Goal: Transaction & Acquisition: Obtain resource

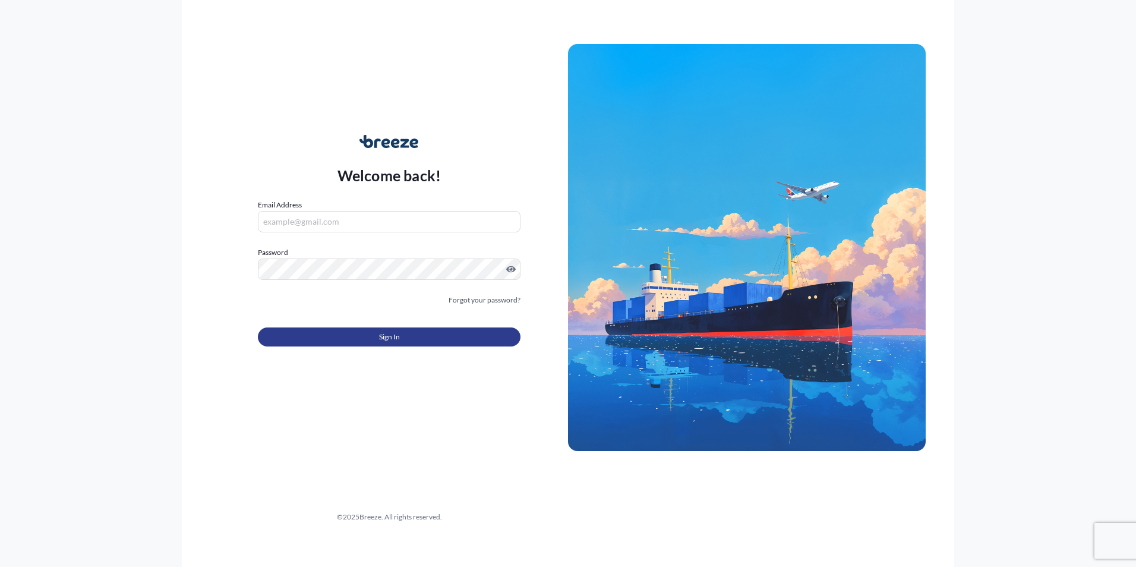
type input "[PERSON_NAME][EMAIL_ADDRESS][DOMAIN_NAME]"
click at [465, 334] on button "Sign In" at bounding box center [389, 336] width 263 height 19
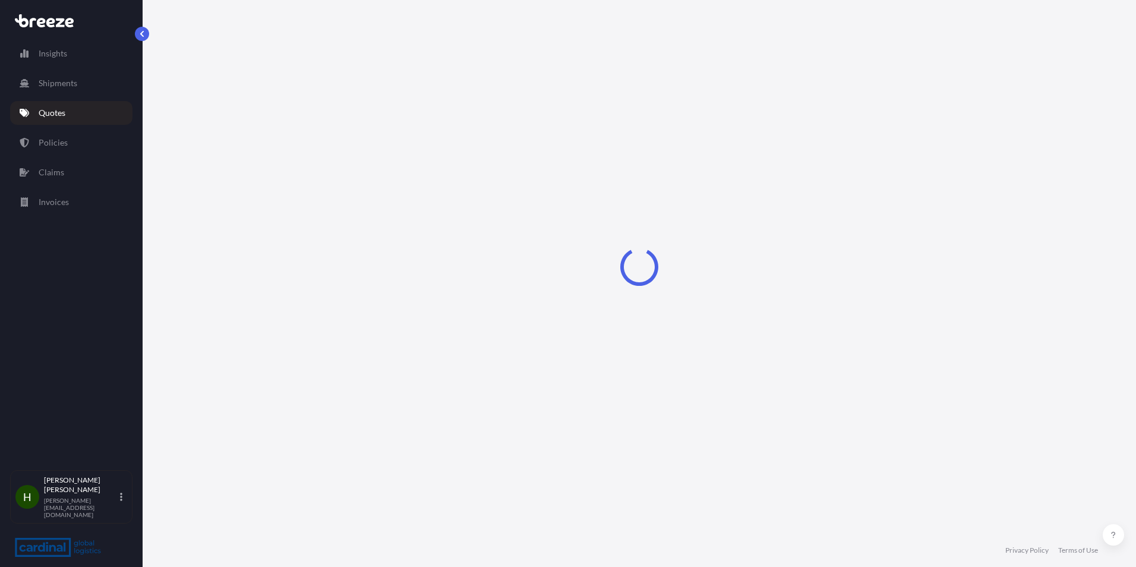
select select "Road"
select select "Sea"
select select "1"
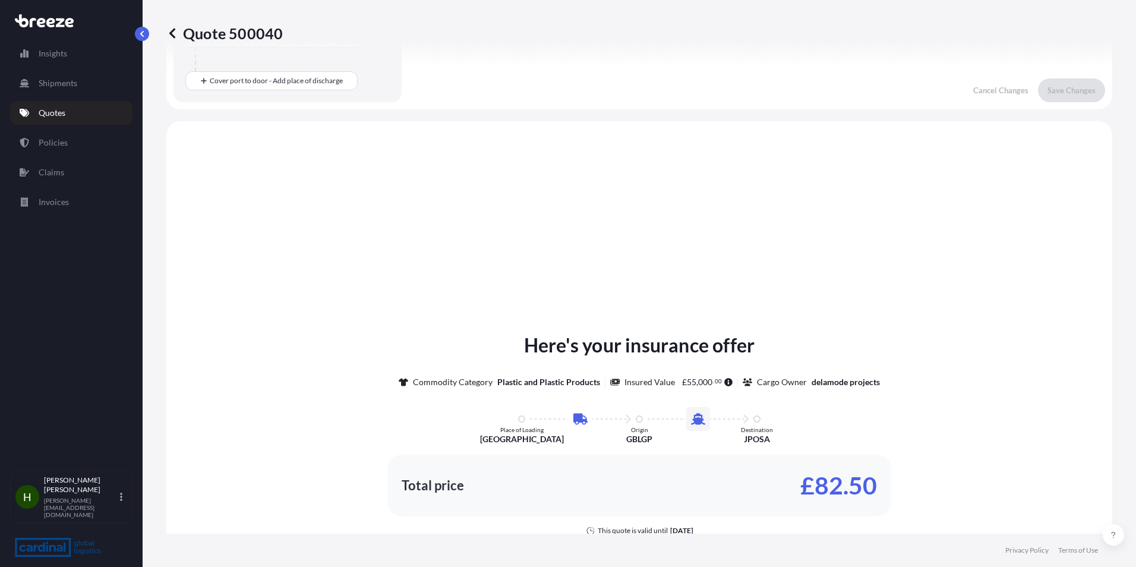
scroll to position [405, 0]
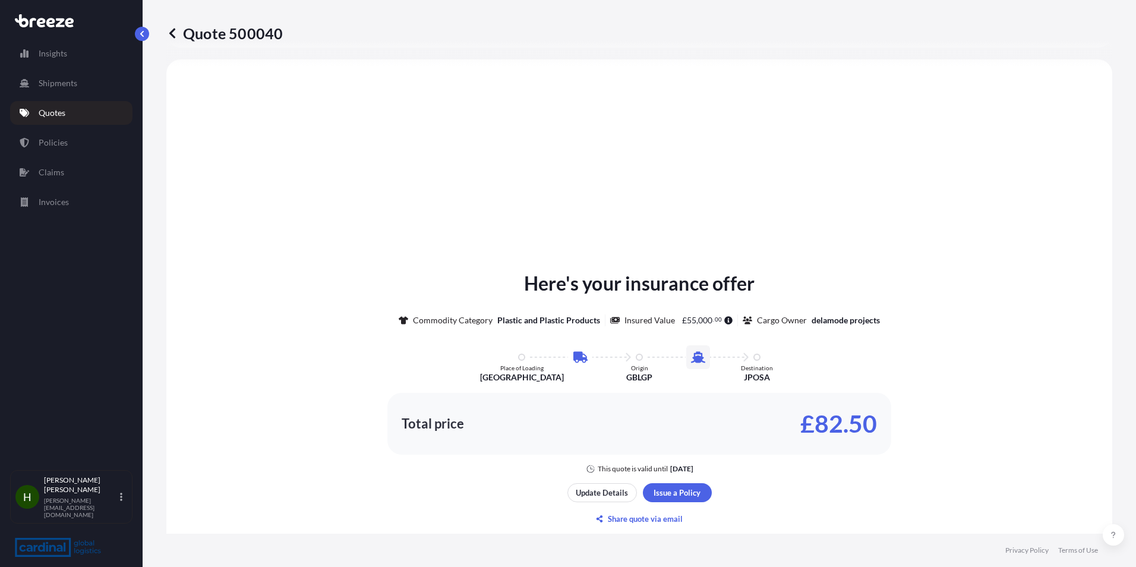
click at [80, 110] on link "Quotes" at bounding box center [71, 113] width 122 height 24
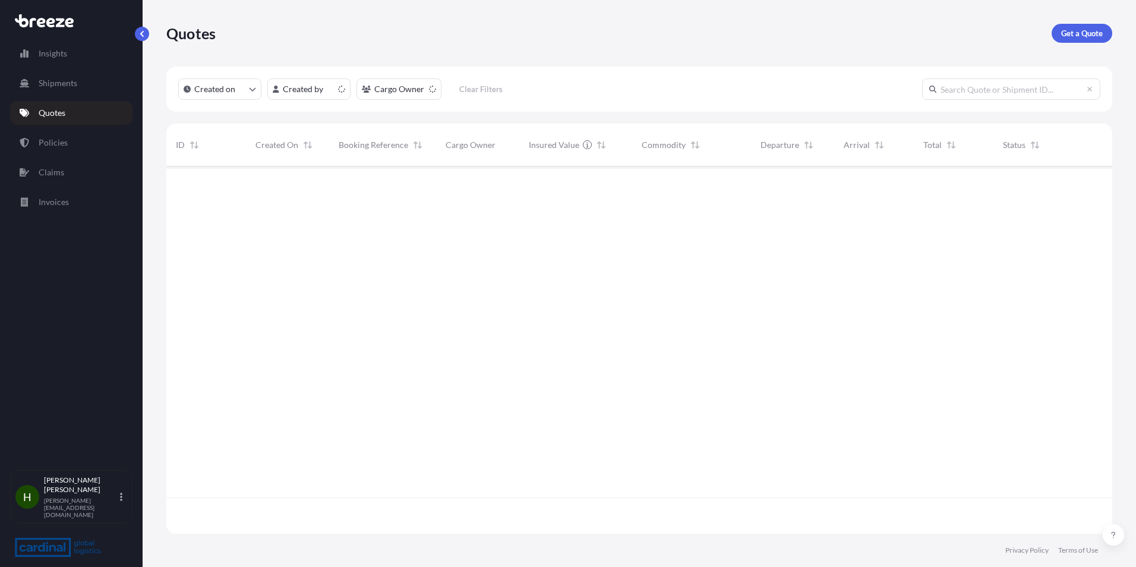
scroll to position [365, 937]
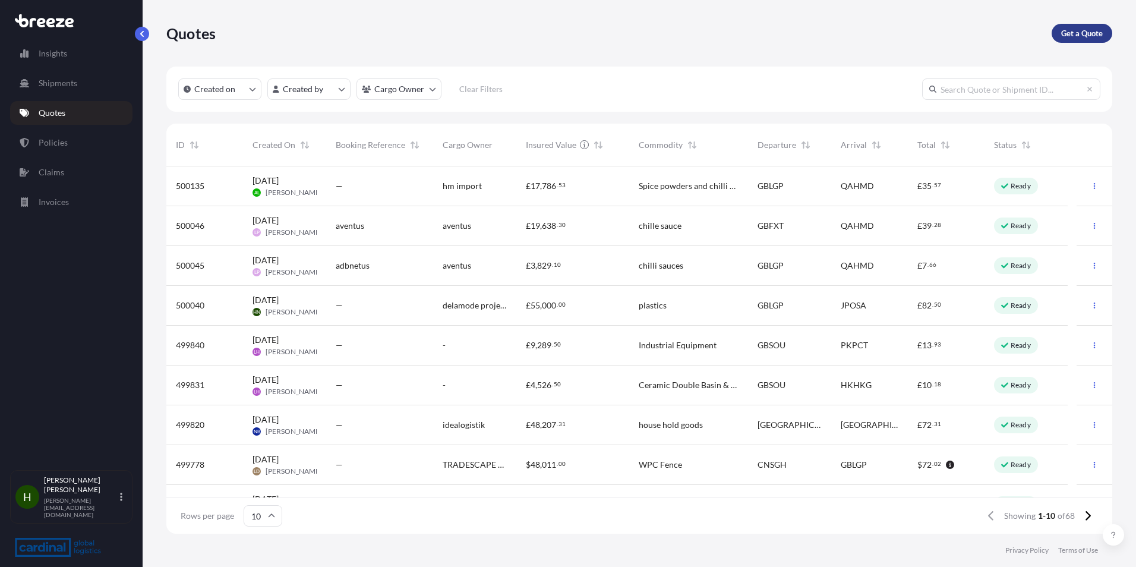
click at [1089, 34] on p "Get a Quote" at bounding box center [1082, 33] width 42 height 12
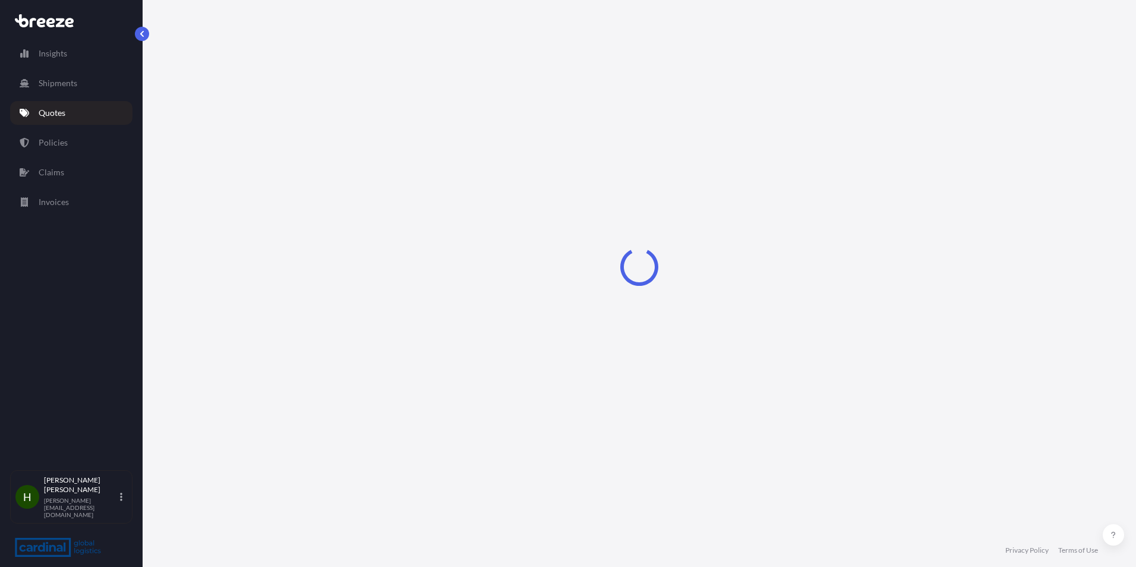
select select "Sea"
select select "1"
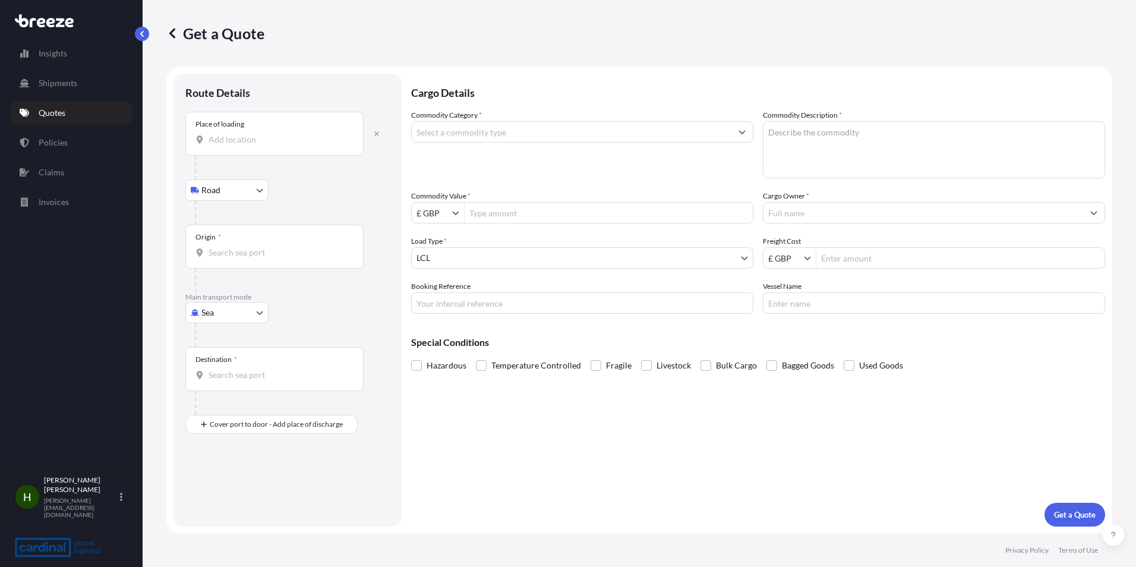
click at [301, 140] on input "Place of loading" at bounding box center [279, 140] width 140 height 12
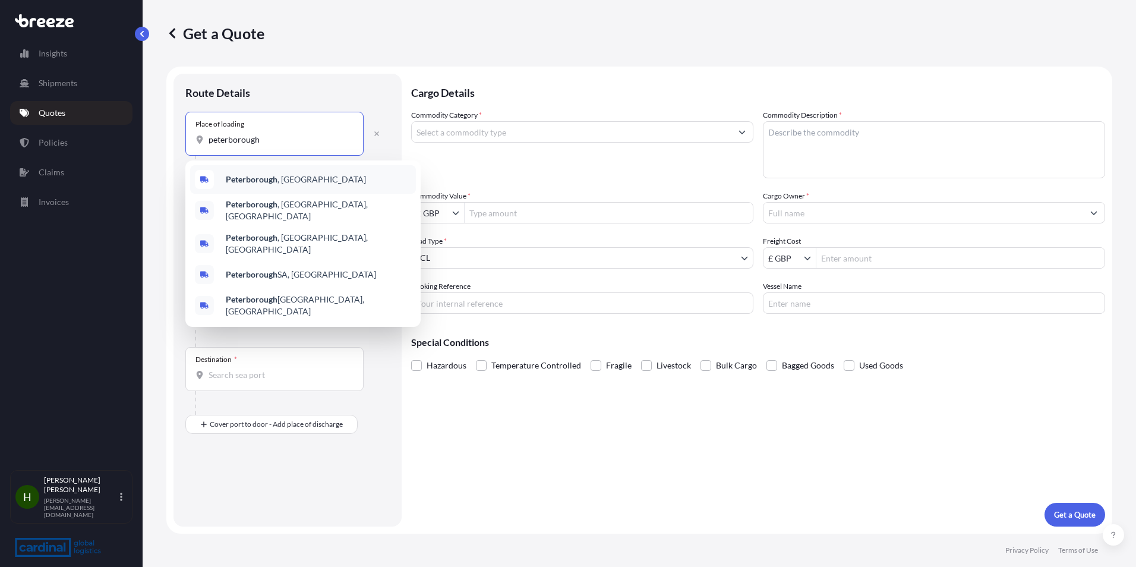
click at [301, 177] on div "[GEOGRAPHIC_DATA] , [GEOGRAPHIC_DATA]" at bounding box center [303, 179] width 226 height 29
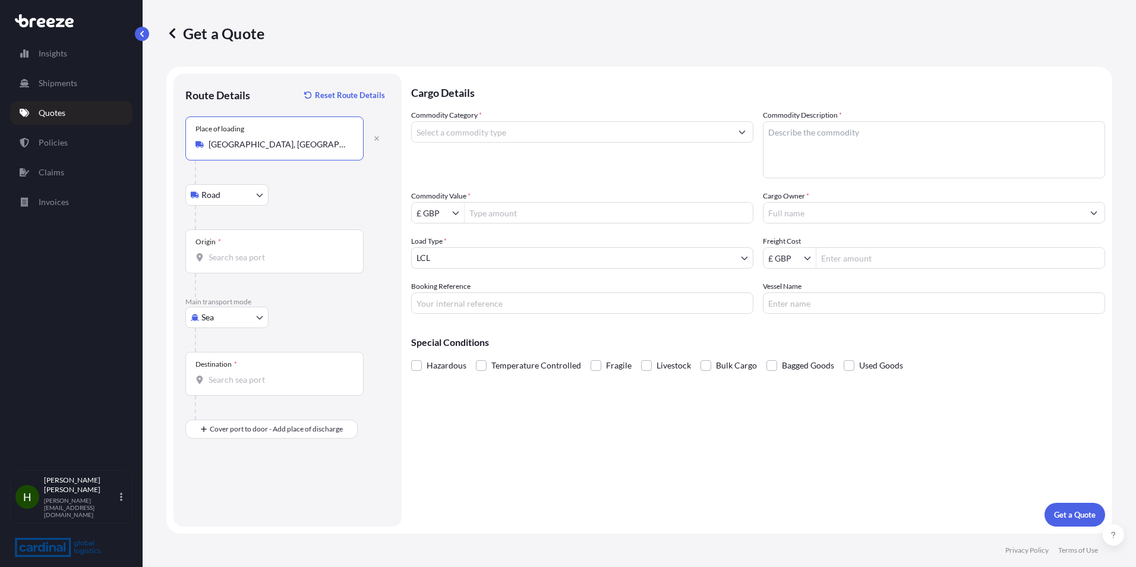
type input "[GEOGRAPHIC_DATA], [GEOGRAPHIC_DATA]"
click at [253, 255] on input "Origin *" at bounding box center [279, 257] width 140 height 12
type input "s"
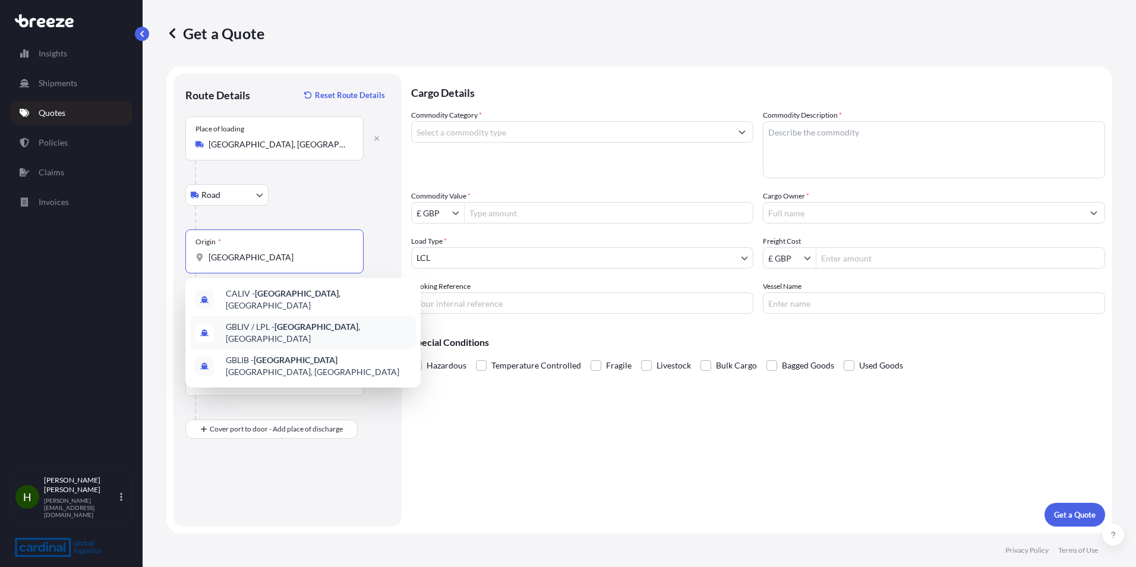
click at [370, 321] on span "GBLIV / LPL - [GEOGRAPHIC_DATA] , [GEOGRAPHIC_DATA]" at bounding box center [318, 333] width 185 height 24
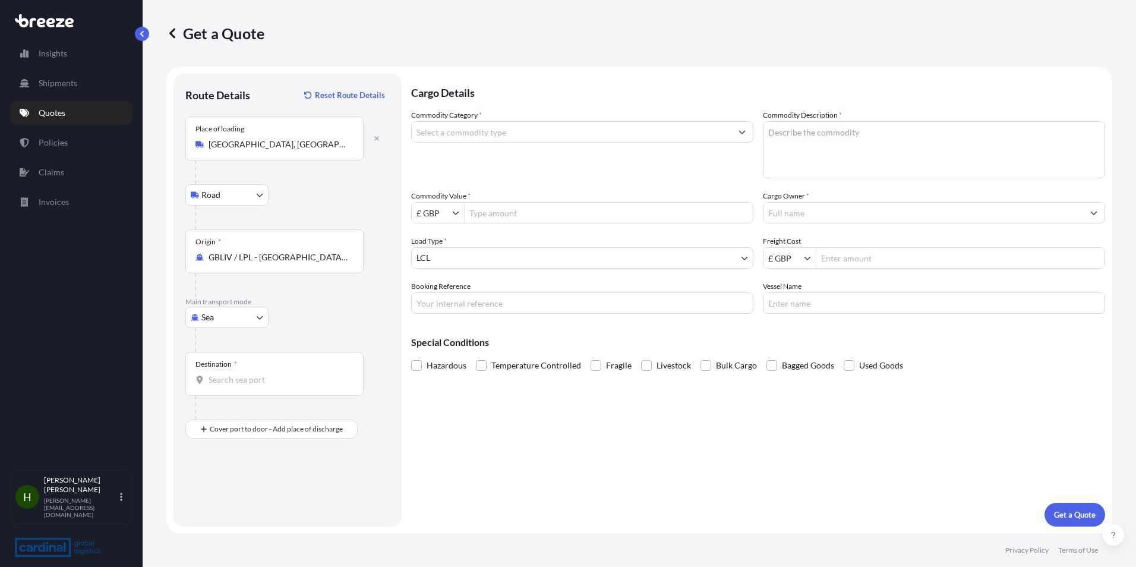
click at [264, 387] on div "Destination *" at bounding box center [274, 374] width 178 height 44
click at [264, 386] on input "Destination *" at bounding box center [279, 380] width 140 height 12
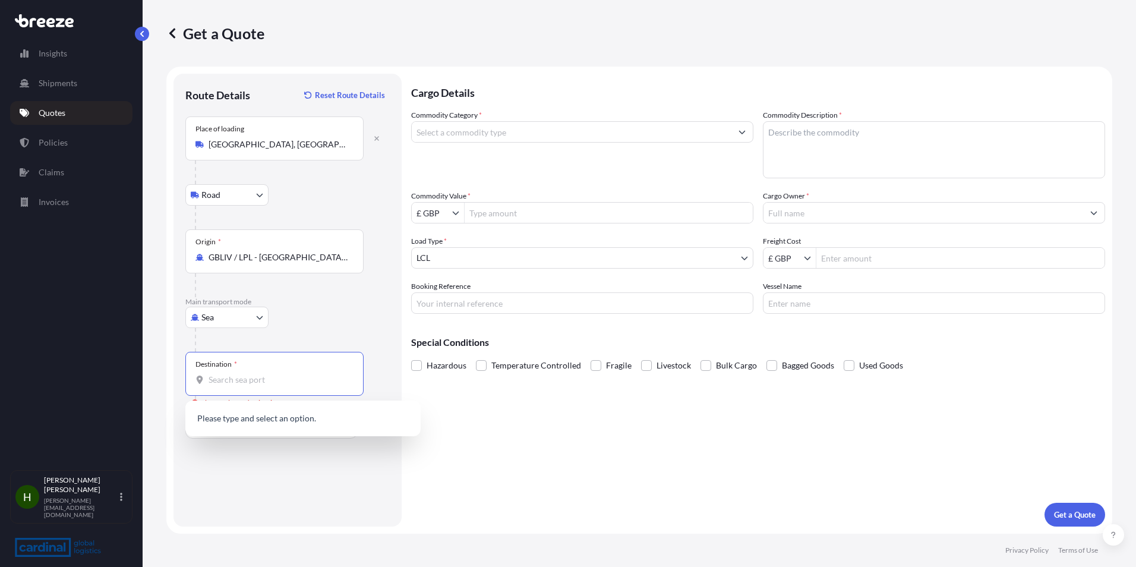
drag, startPoint x: 297, startPoint y: 255, endPoint x: 304, endPoint y: 255, distance: 7.2
click at [298, 255] on input "GBLIV / LPL - [GEOGRAPHIC_DATA], [GEOGRAPHIC_DATA]" at bounding box center [279, 257] width 140 height 12
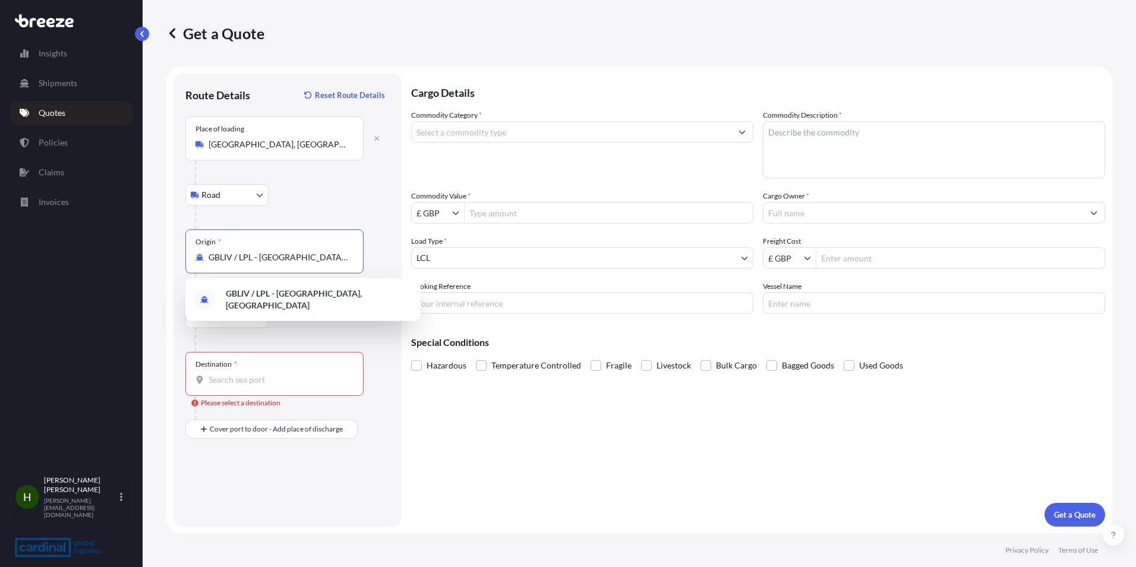
drag, startPoint x: 348, startPoint y: 258, endPoint x: 91, endPoint y: 262, distance: 256.1
click at [113, 264] on div "Insights Shipments Quotes Policies Claims Invoices H [PERSON_NAME] [EMAIL_ADDRE…" at bounding box center [568, 283] width 1136 height 567
type input "m"
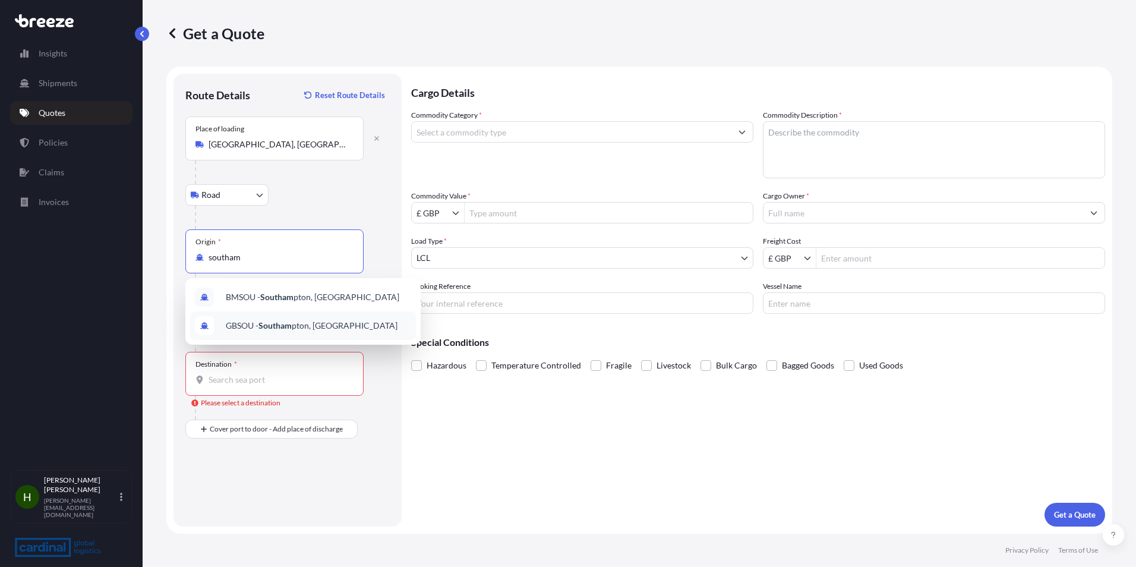
click at [339, 334] on div "GBSOU - Southam pton, [GEOGRAPHIC_DATA]" at bounding box center [303, 325] width 226 height 29
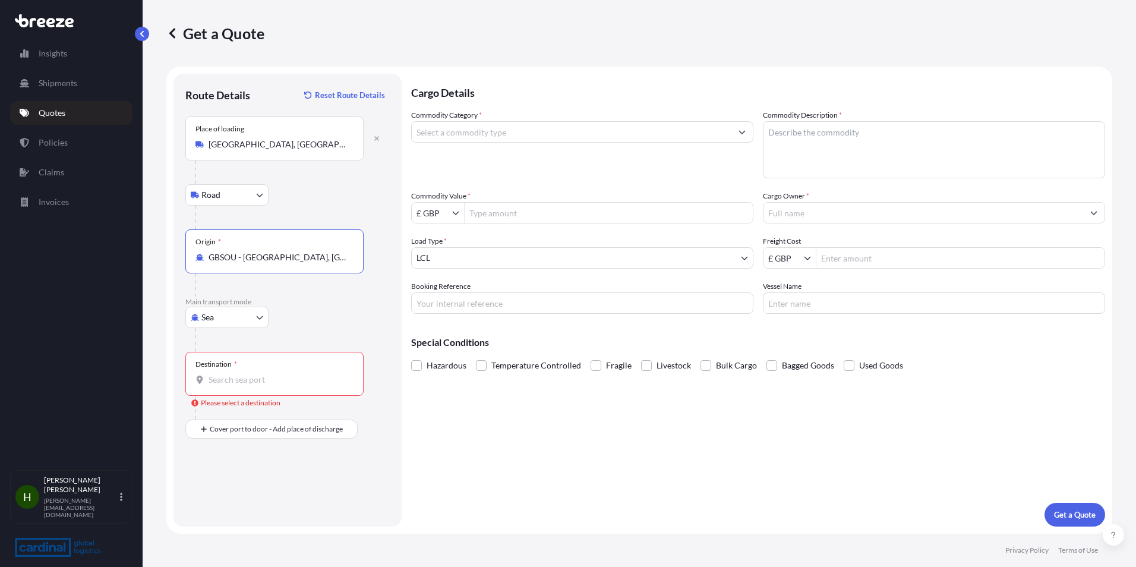
type input "GBSOU - [GEOGRAPHIC_DATA], [GEOGRAPHIC_DATA]"
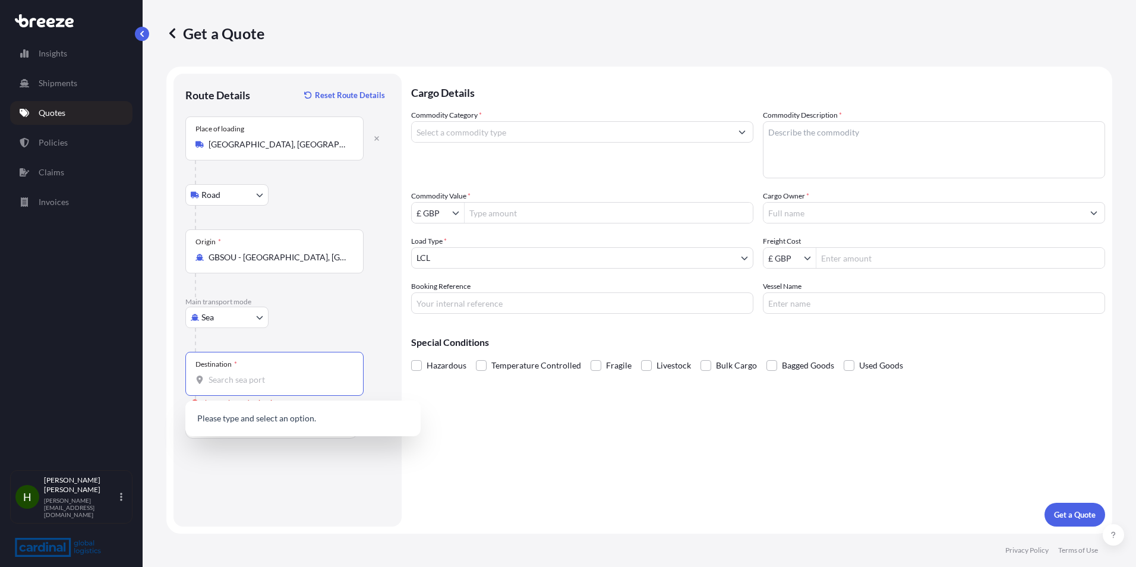
click at [289, 378] on input "Destination * Please select a destination" at bounding box center [279, 380] width 140 height 12
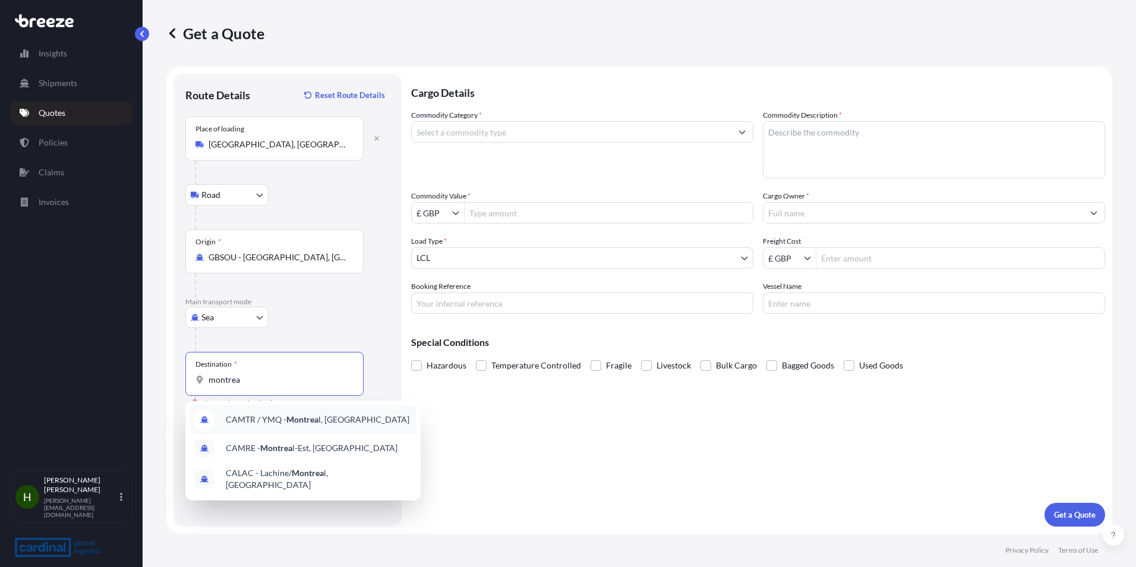
click at [376, 424] on div "CAMTR / YMQ - Montrea l, [GEOGRAPHIC_DATA]" at bounding box center [303, 419] width 226 height 29
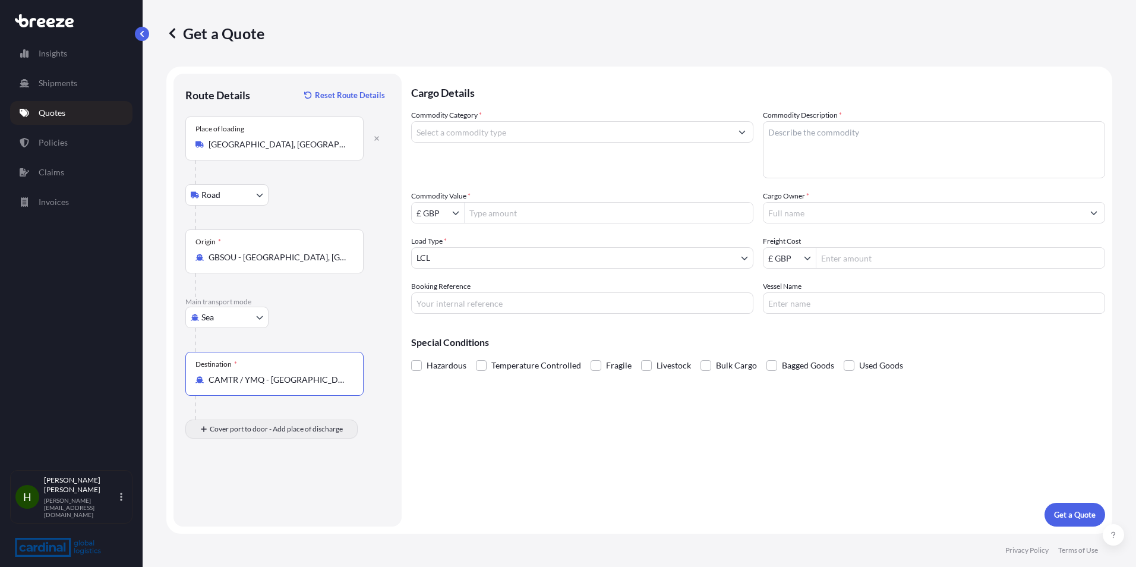
type input "CAMTR / YMQ - [GEOGRAPHIC_DATA], [GEOGRAPHIC_DATA]"
click at [285, 489] on input "Place of Discharge" at bounding box center [279, 493] width 140 height 12
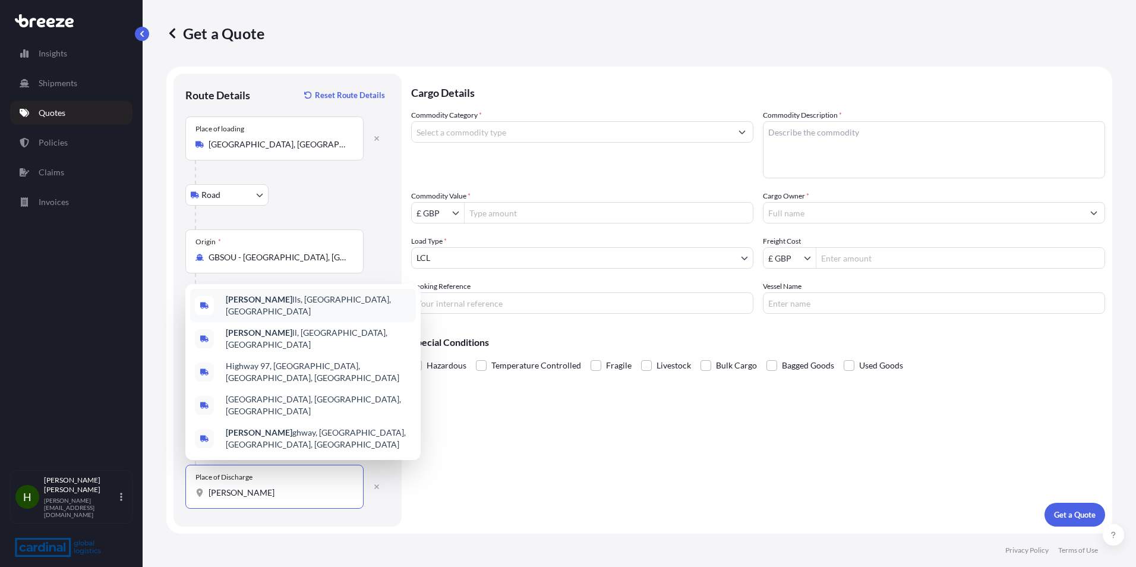
click at [355, 322] on div "[PERSON_NAME] Hi lls, [GEOGRAPHIC_DATA], [GEOGRAPHIC_DATA]" at bounding box center [303, 305] width 226 height 33
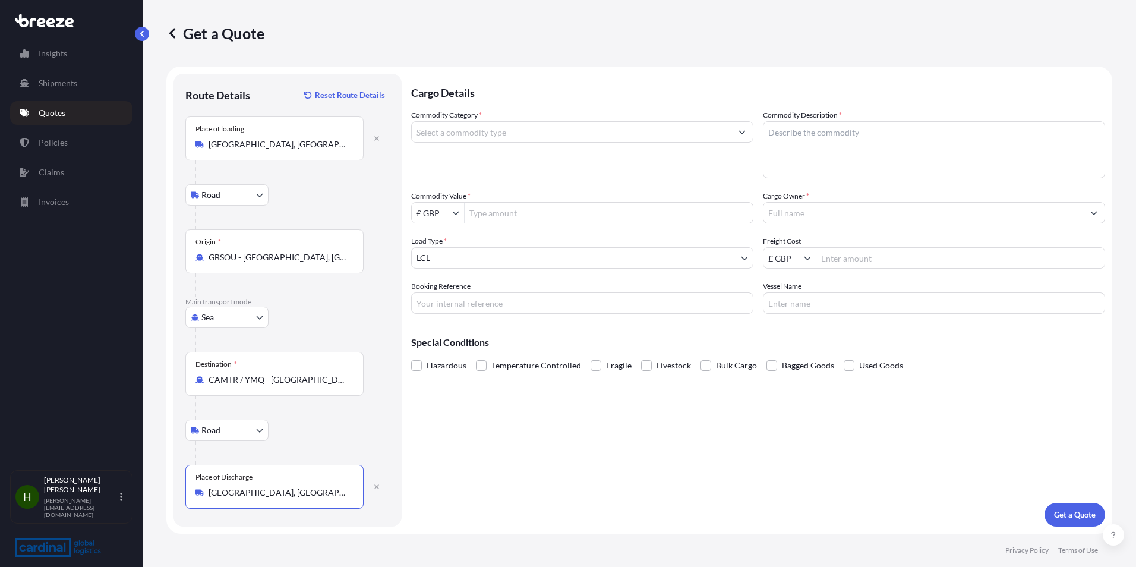
type input "[GEOGRAPHIC_DATA], [GEOGRAPHIC_DATA], [GEOGRAPHIC_DATA]"
click at [586, 135] on input "Commodity Category *" at bounding box center [572, 131] width 320 height 21
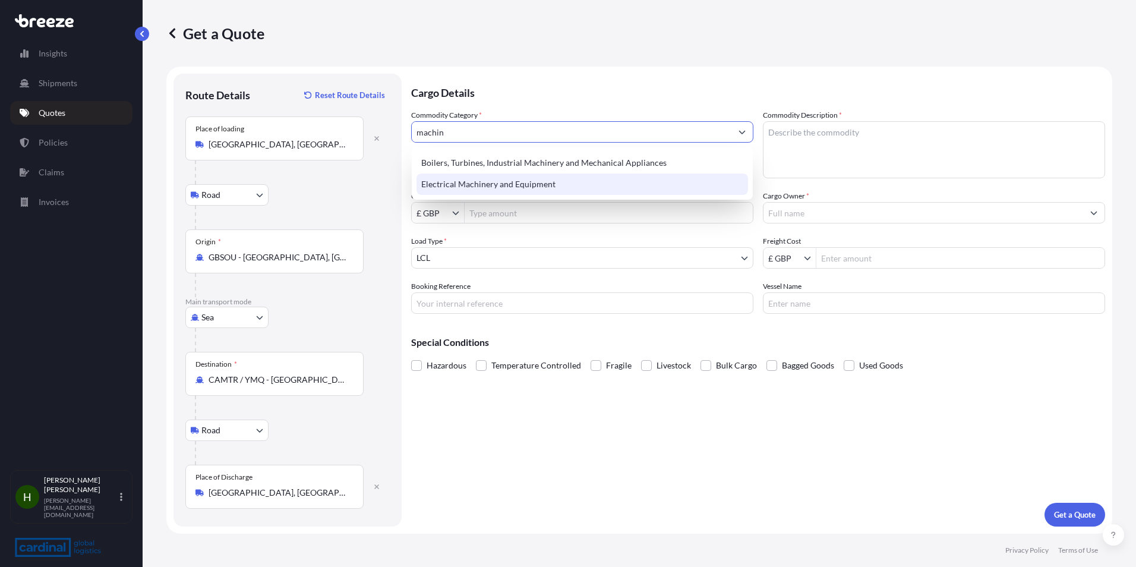
click at [617, 179] on div "Boilers, Turbines, Industrial Machinery and Mechanical Appliances Electrical Ma…" at bounding box center [582, 173] width 332 height 43
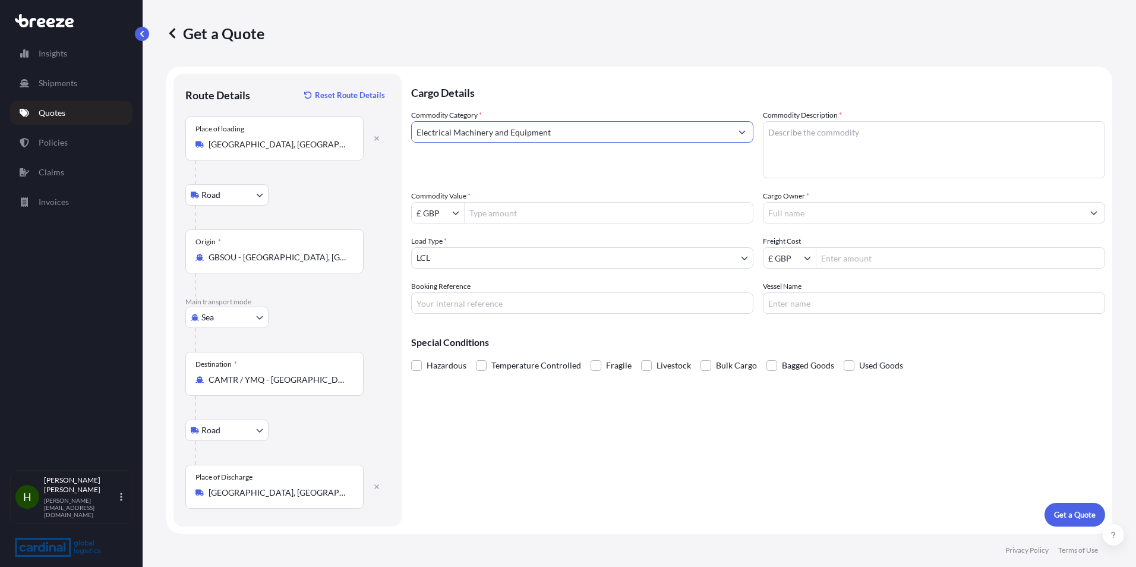
type input "Electrical Machinery and Equipment"
click at [572, 213] on input "Commodity Value *" at bounding box center [609, 212] width 288 height 21
type input "100,000"
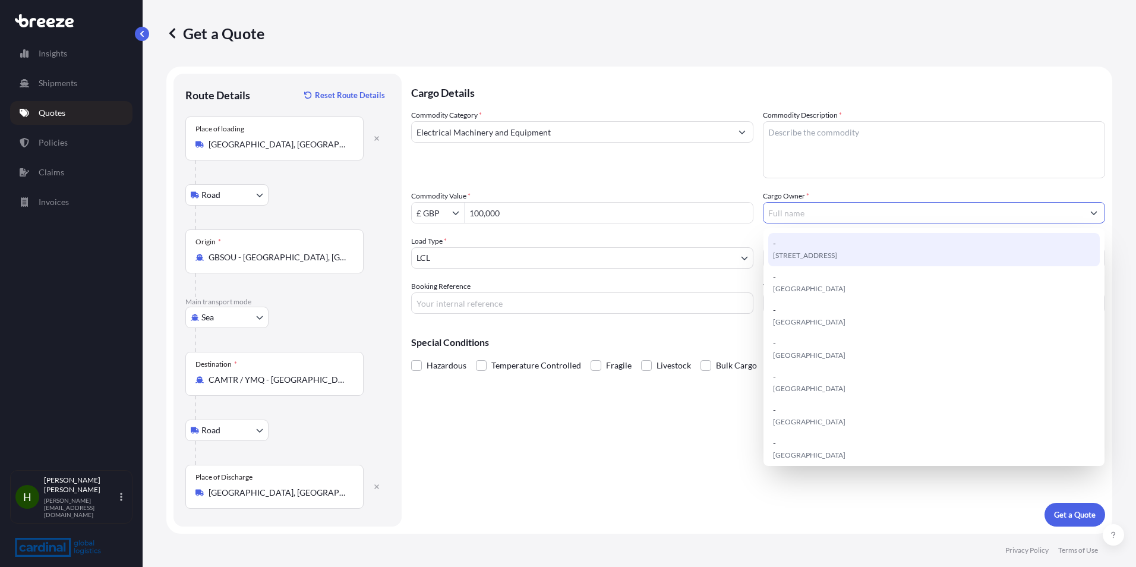
click at [652, 256] on body "100,000 15 options available. Insights Shipments Quotes Policies Claims Invoice…" at bounding box center [568, 283] width 1136 height 567
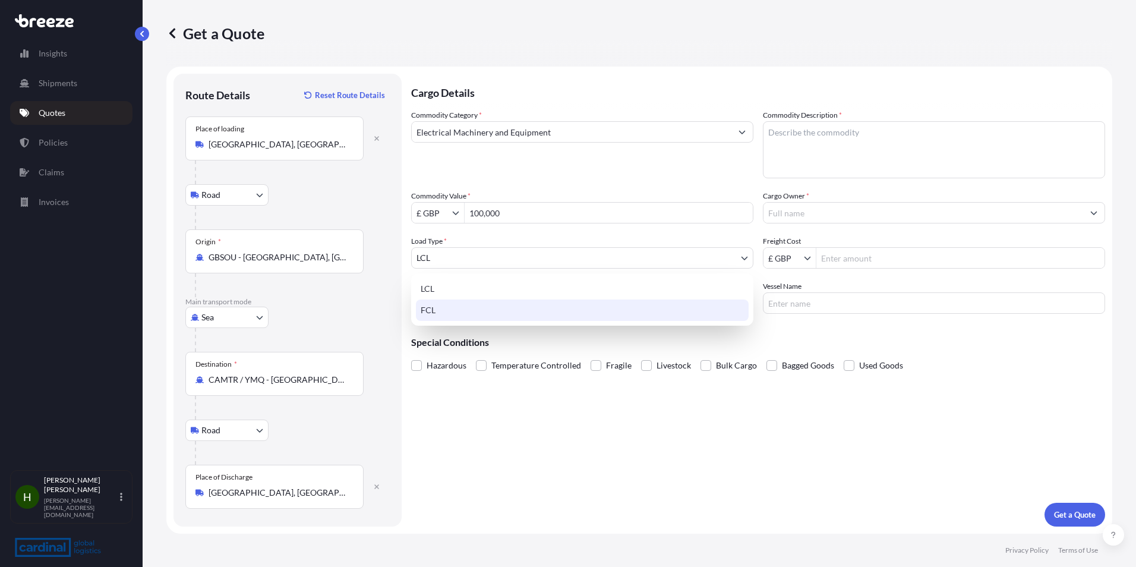
click at [638, 309] on div "FCL" at bounding box center [582, 309] width 333 height 21
select select "2"
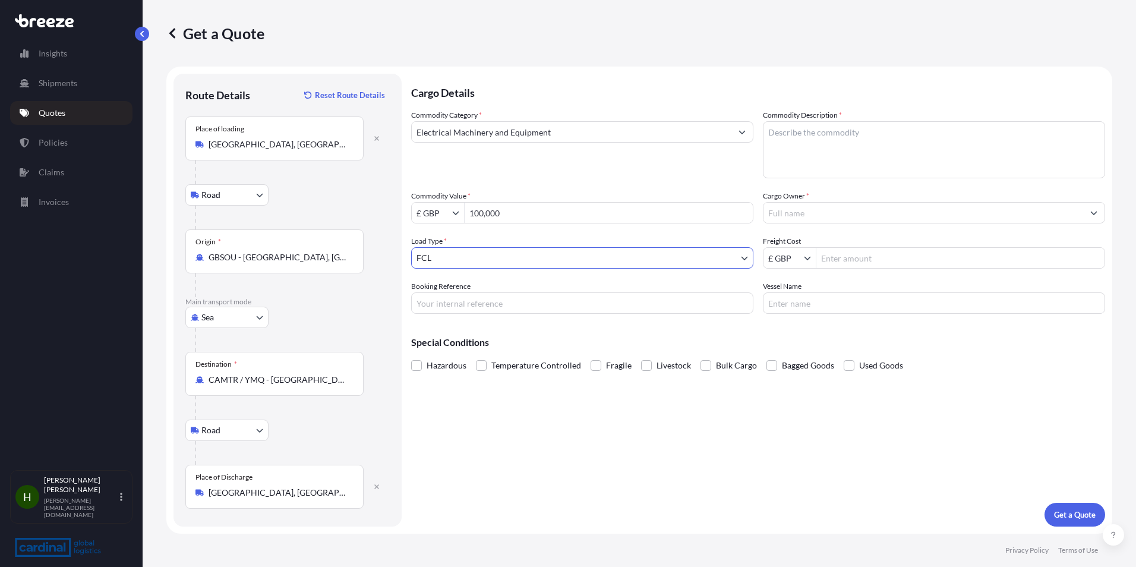
click at [579, 299] on input "Booking Reference" at bounding box center [582, 302] width 342 height 21
click at [902, 151] on textarea "Commodity Description *" at bounding box center [934, 149] width 342 height 57
drag, startPoint x: 830, startPoint y: 131, endPoint x: 835, endPoint y: 136, distance: 7.2
click at [832, 133] on textarea "Commodity Description *" at bounding box center [934, 149] width 342 height 57
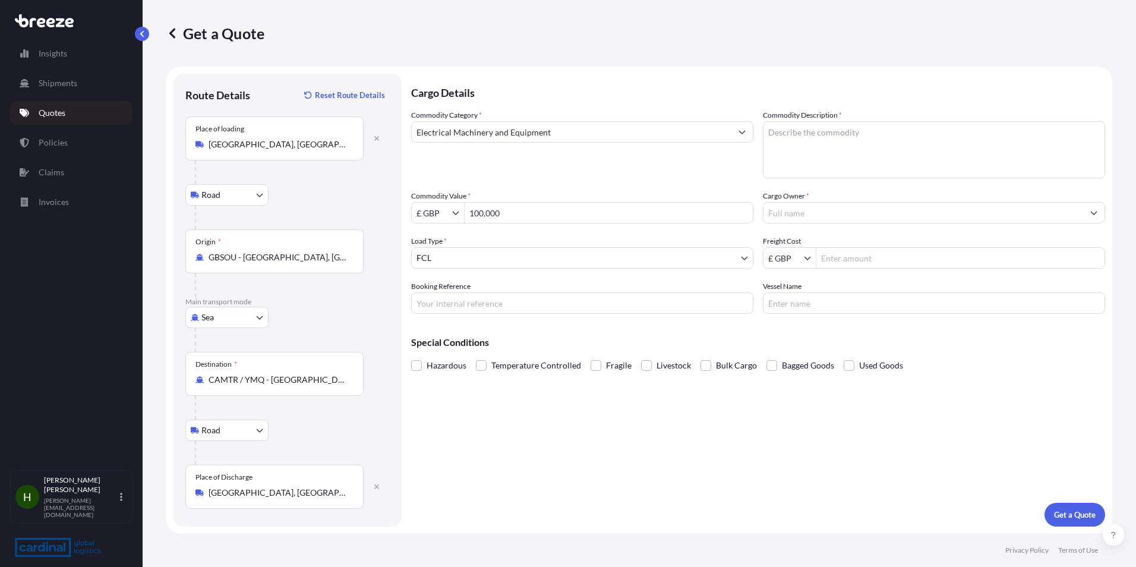
paste textarea "EasyCut 3100XL-16 automatic core cutter"
type textarea "EasyCut 3100XL-16 automatic core cutter"
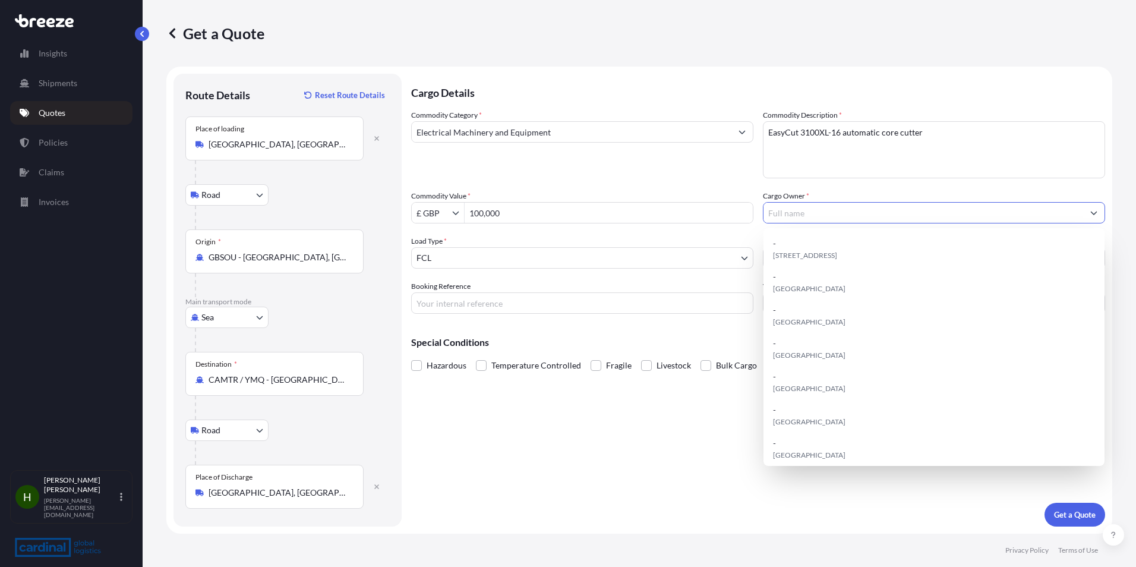
click at [878, 216] on input "Cargo Owner *" at bounding box center [923, 212] width 320 height 21
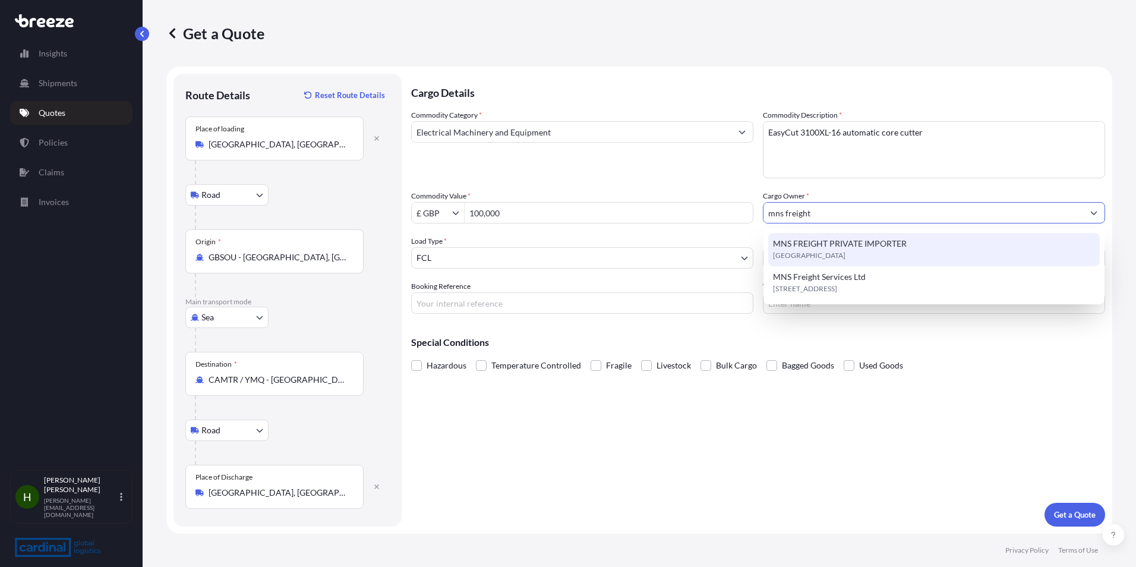
click at [904, 241] on span "MNS FREIGHT PRIVATE IMPORTER" at bounding box center [840, 244] width 134 height 12
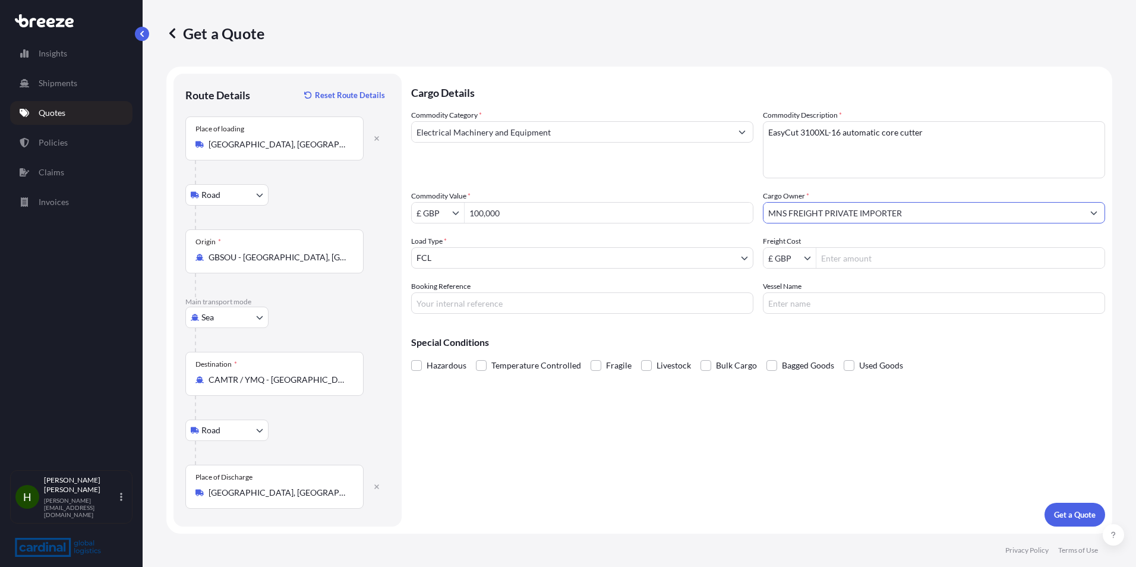
type input "MNS FREIGHT PRIVATE IMPORTER"
click at [900, 257] on input "Freight Cost" at bounding box center [960, 257] width 288 height 21
click at [513, 222] on input "100,000" at bounding box center [609, 212] width 288 height 21
click at [877, 258] on input "Freight Cost" at bounding box center [960, 257] width 288 height 21
type input "4,160"
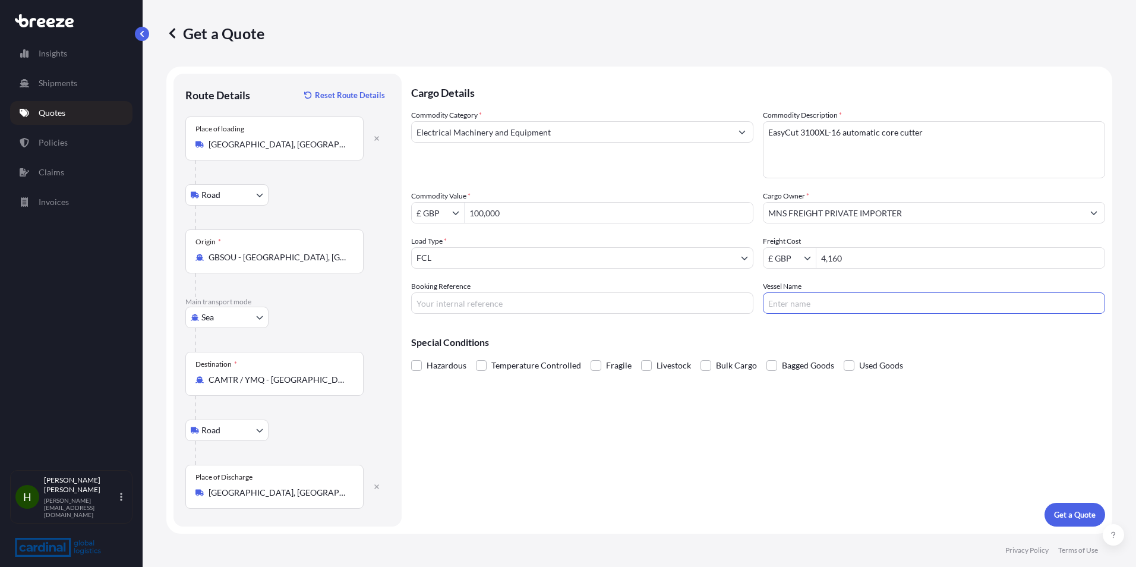
drag, startPoint x: 861, startPoint y: 299, endPoint x: 585, endPoint y: 465, distance: 322.2
click at [861, 299] on input "Vessel Name" at bounding box center [934, 302] width 342 height 21
click at [1081, 513] on p "Get a Quote" at bounding box center [1075, 515] width 42 height 12
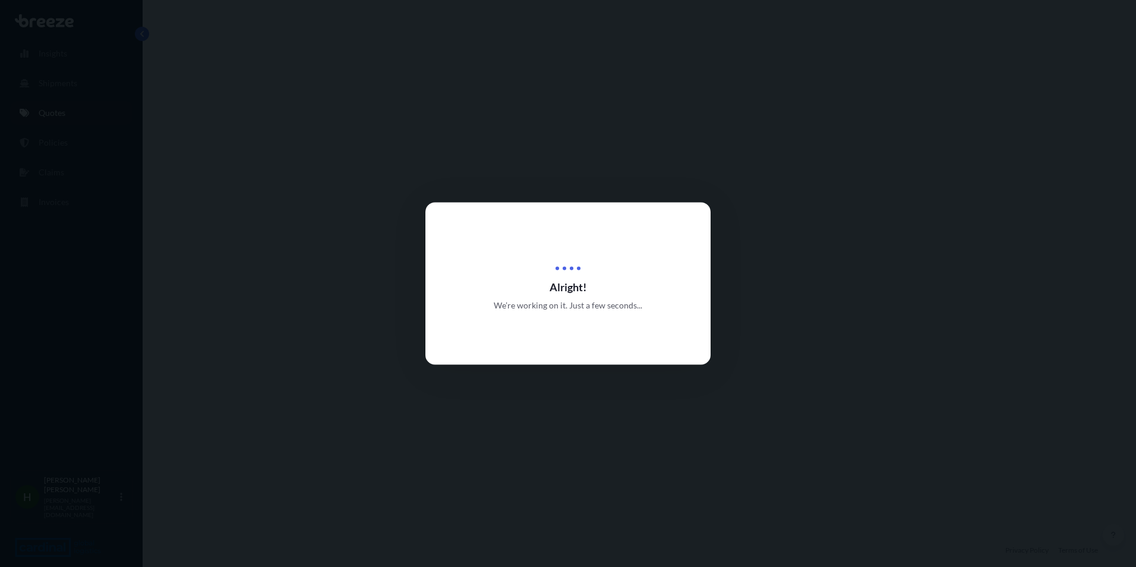
select select "Road"
select select "Sea"
select select "Road"
select select "2"
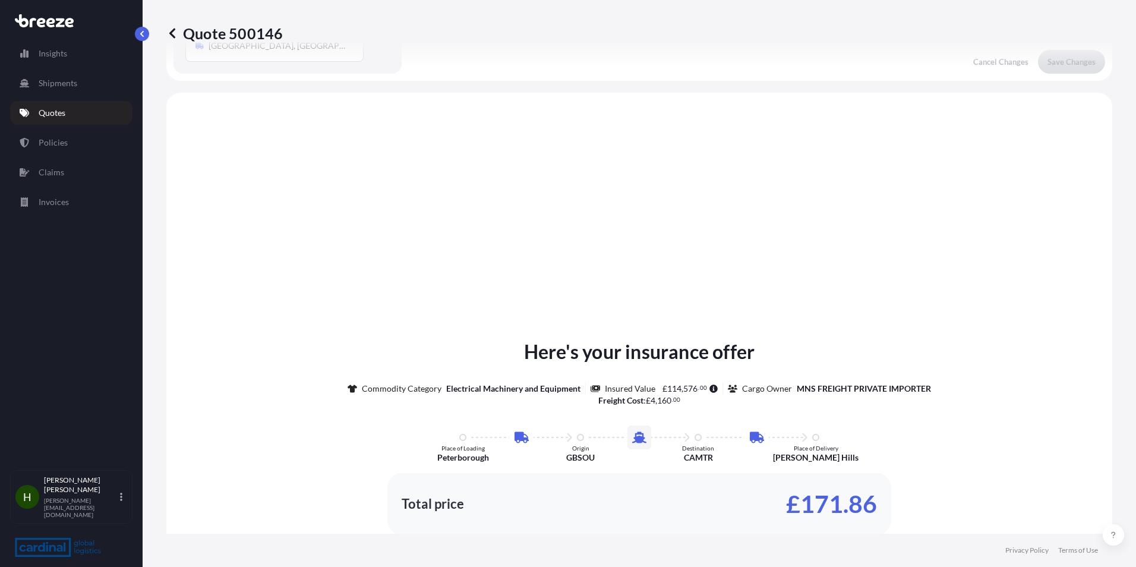
scroll to position [475, 0]
